Goal: Information Seeking & Learning: Learn about a topic

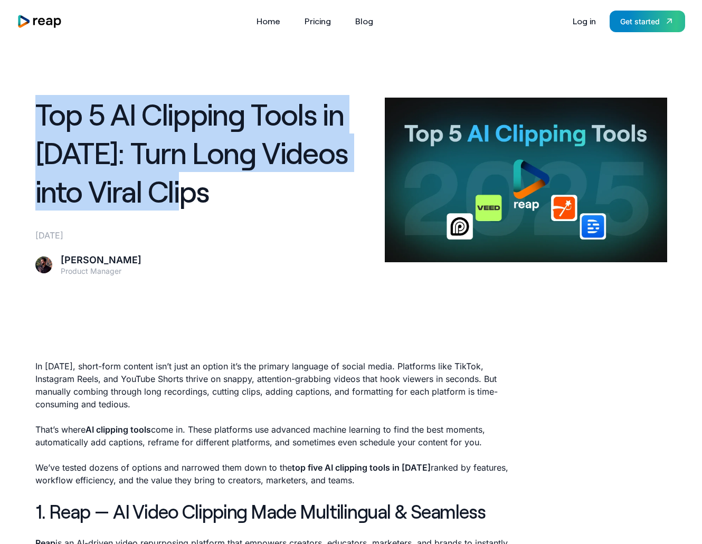
drag, startPoint x: 39, startPoint y: 114, endPoint x: 266, endPoint y: 188, distance: 238.4
click at [266, 188] on h1 "Top 5 AI Clipping Tools in [DATE]: Turn Long Videos into Viral Clips" at bounding box center [203, 152] width 337 height 115
drag, startPoint x: 266, startPoint y: 188, endPoint x: 247, endPoint y: 190, distance: 19.0
click at [264, 188] on h1 "Top 5 AI Clipping Tools in [DATE]: Turn Long Videos into Viral Clips" at bounding box center [203, 152] width 337 height 115
click at [237, 203] on h1 "Top 5 AI Clipping Tools in [DATE]: Turn Long Videos into Viral Clips" at bounding box center [203, 152] width 337 height 115
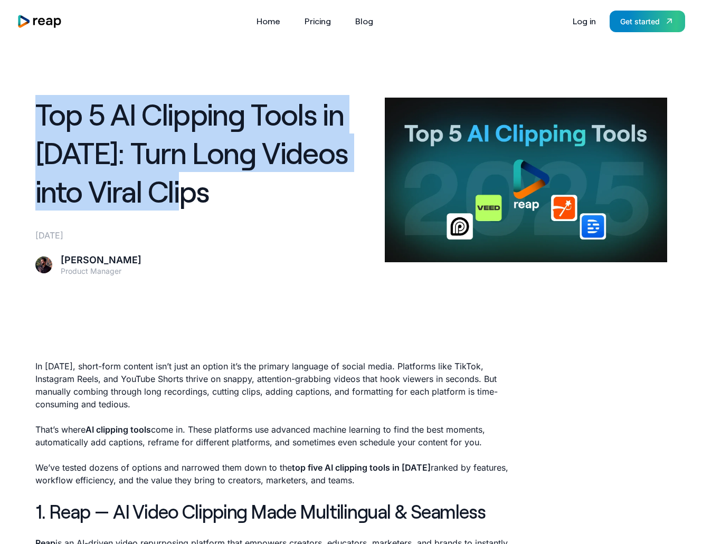
click at [208, 198] on h1 "Top 5 AI Clipping Tools in [DATE]: Turn Long Videos into Viral Clips" at bounding box center [203, 152] width 337 height 115
drag, startPoint x: 26, startPoint y: 116, endPoint x: 291, endPoint y: 209, distance: 281.2
click at [291, 209] on h1 "Top 5 AI Clipping Tools in [DATE]: Turn Long Videos into Viral Clips" at bounding box center [203, 152] width 337 height 115
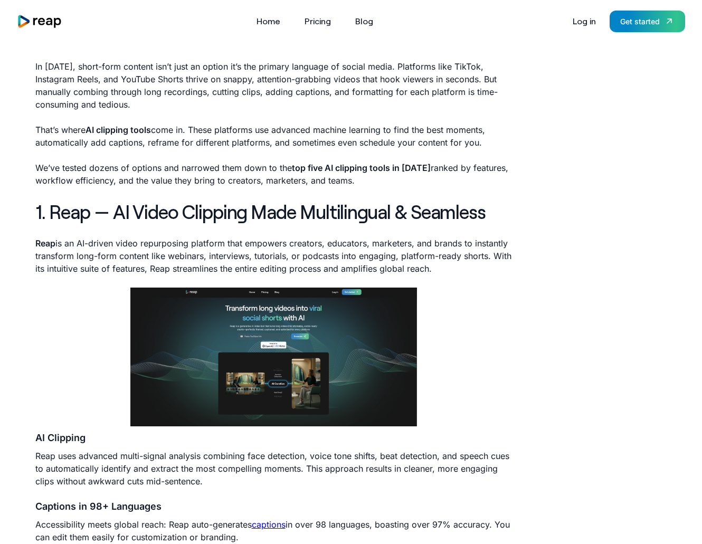
scroll to position [317, 0]
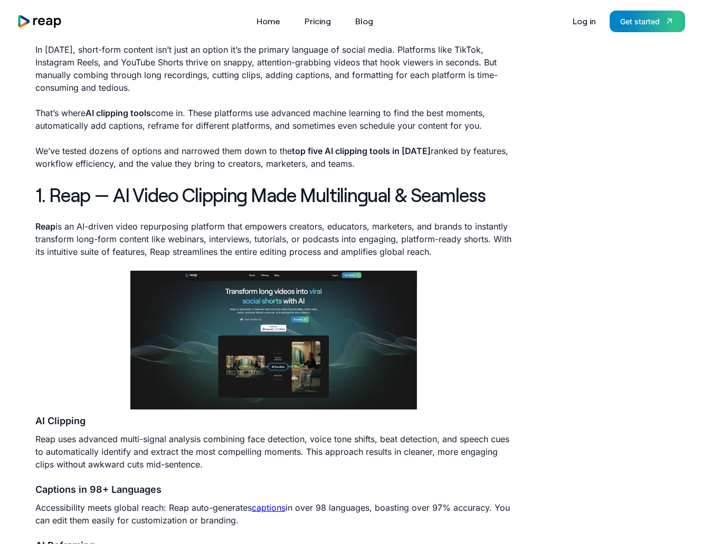
drag, startPoint x: 36, startPoint y: 227, endPoint x: 477, endPoint y: 257, distance: 441.8
click at [477, 257] on p "Reap is an AI-driven video repurposing platform that empowers creators, educato…" at bounding box center [273, 239] width 477 height 38
drag, startPoint x: 477, startPoint y: 257, endPoint x: 466, endPoint y: 256, distance: 10.6
click at [476, 257] on p "Reap is an AI-driven video repurposing platform that empowers creators, educato…" at bounding box center [273, 239] width 477 height 38
click at [468, 256] on p "Reap is an AI-driven video repurposing platform that empowers creators, educato…" at bounding box center [273, 239] width 477 height 38
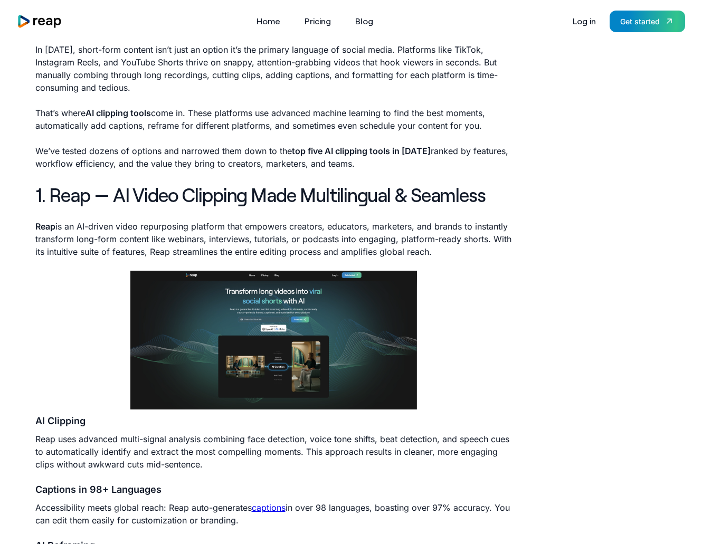
drag, startPoint x: 458, startPoint y: 251, endPoint x: 493, endPoint y: 229, distance: 41.3
click at [493, 229] on p "Reap is an AI-driven video repurposing platform that empowers creators, educato…" at bounding box center [273, 239] width 477 height 38
drag, startPoint x: 493, startPoint y: 229, endPoint x: 493, endPoint y: 222, distance: 6.9
click at [493, 229] on p "Reap is an AI-driven video repurposing platform that empowers creators, educato…" at bounding box center [273, 239] width 477 height 38
drag, startPoint x: 76, startPoint y: 229, endPoint x: 435, endPoint y: 256, distance: 360.0
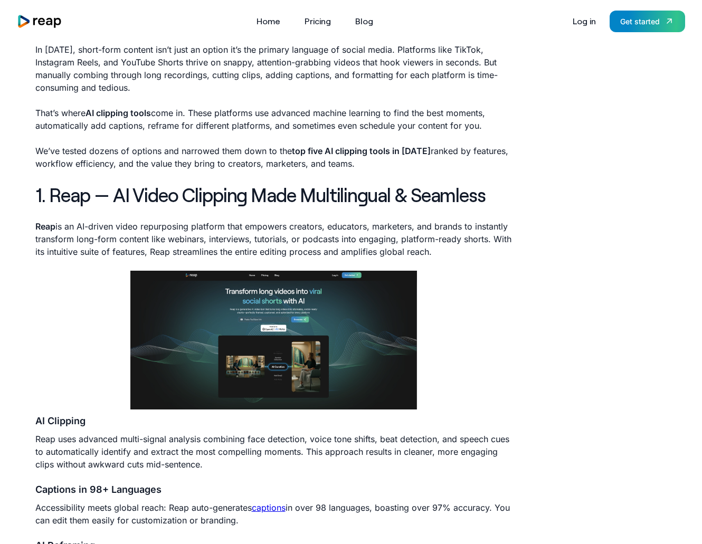
click at [435, 256] on p "Reap is an AI-driven video repurposing platform that empowers creators, educato…" at bounding box center [273, 239] width 477 height 38
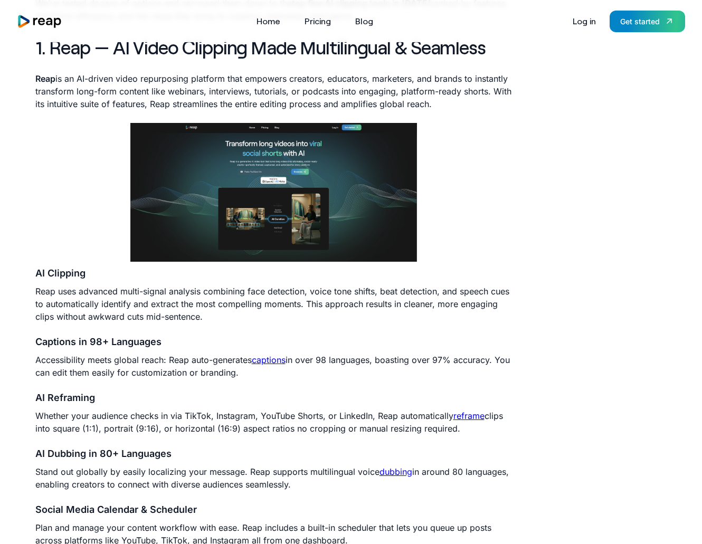
scroll to position [475, 0]
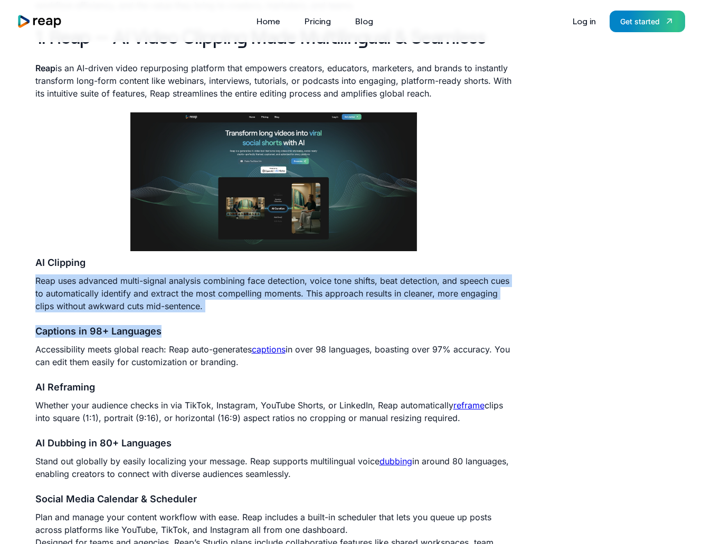
drag, startPoint x: 32, startPoint y: 275, endPoint x: 211, endPoint y: 318, distance: 184.1
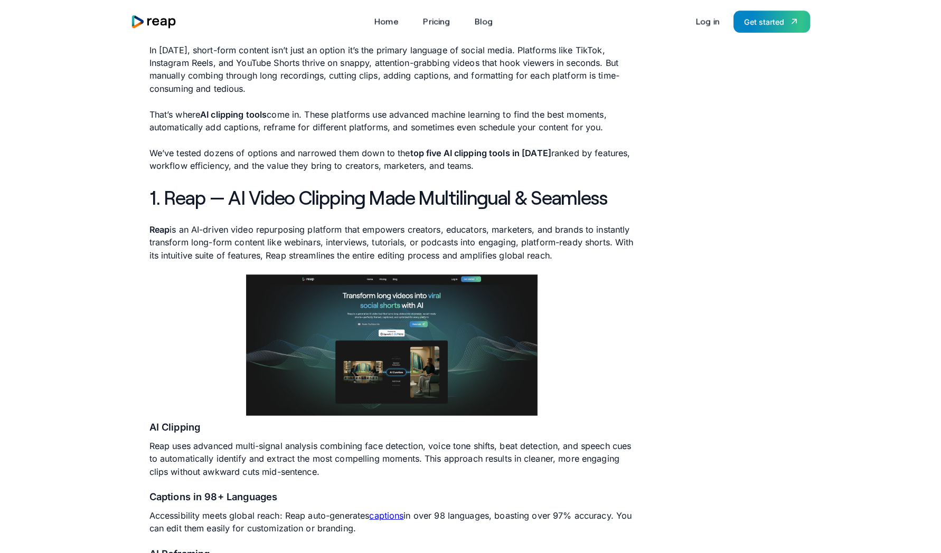
scroll to position [317, 0]
